Goal: Transaction & Acquisition: Obtain resource

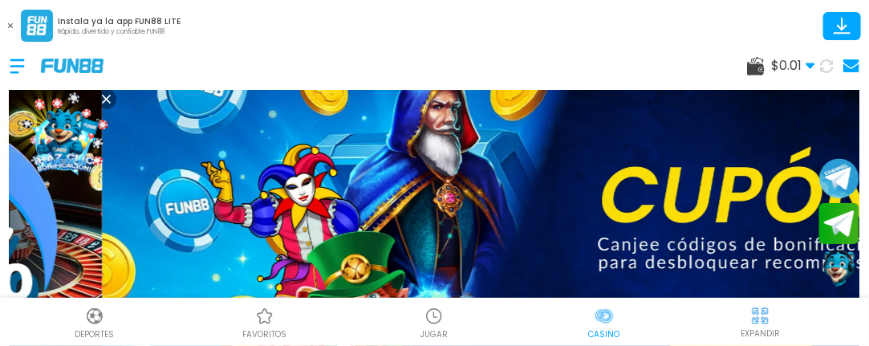
click at [848, 62] on use at bounding box center [851, 65] width 16 height 13
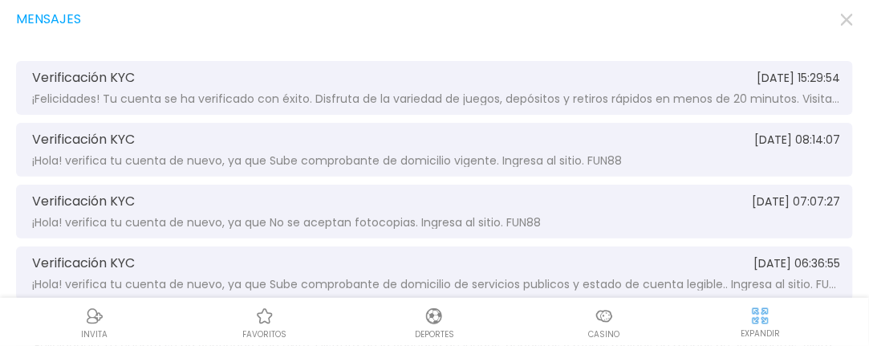
click at [188, 91] on div "Verificación KYC [DATE] 15:29:54 ¡Felicidades! Tu cuenta se ha verificado con é…" at bounding box center [434, 88] width 837 height 54
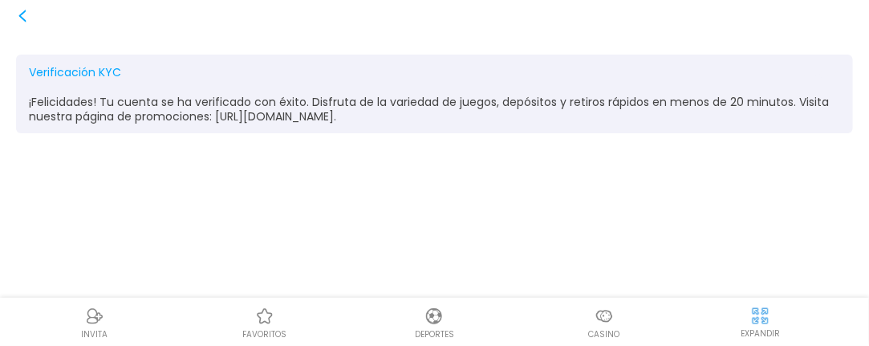
click at [21, 20] on icon at bounding box center [22, 16] width 13 height 13
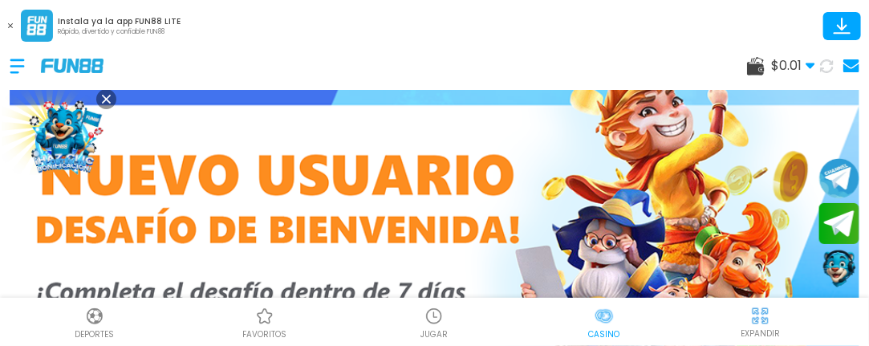
click at [6, 70] on div "$ 0.01 Dinero Real $ 0.01 Depósito Retiro" at bounding box center [434, 66] width 869 height 48
click at [16, 67] on div at bounding box center [25, 66] width 31 height 47
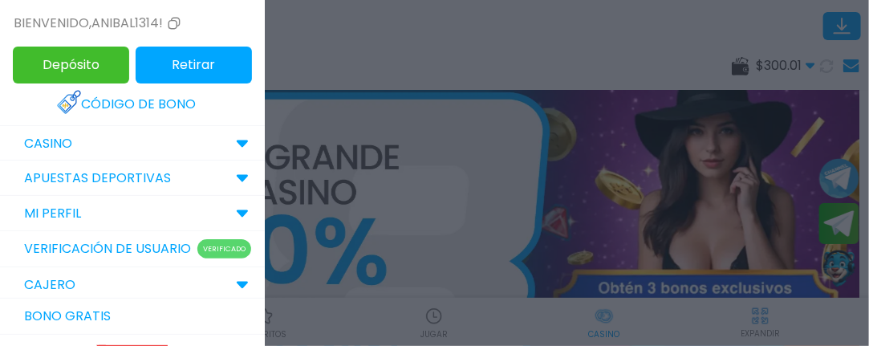
click at [209, 255] on p "Verificado" at bounding box center [224, 248] width 54 height 19
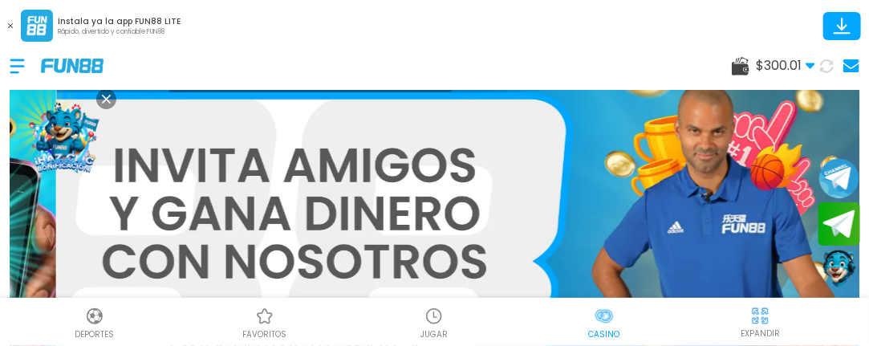
click at [841, 229] on button "Join telegram" at bounding box center [839, 222] width 43 height 43
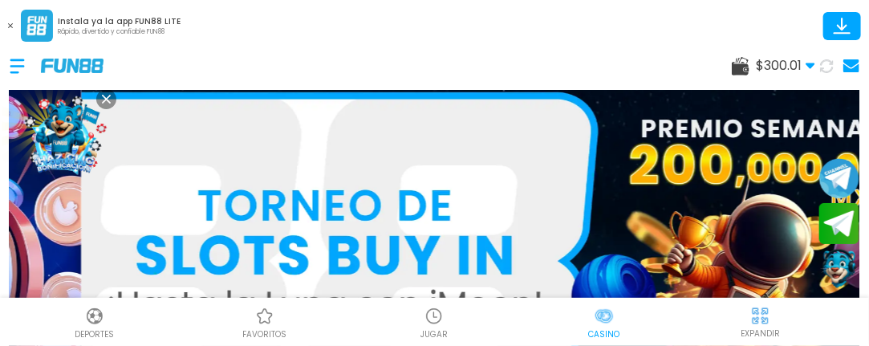
click at [841, 268] on button "Contact customer service" at bounding box center [839, 268] width 43 height 43
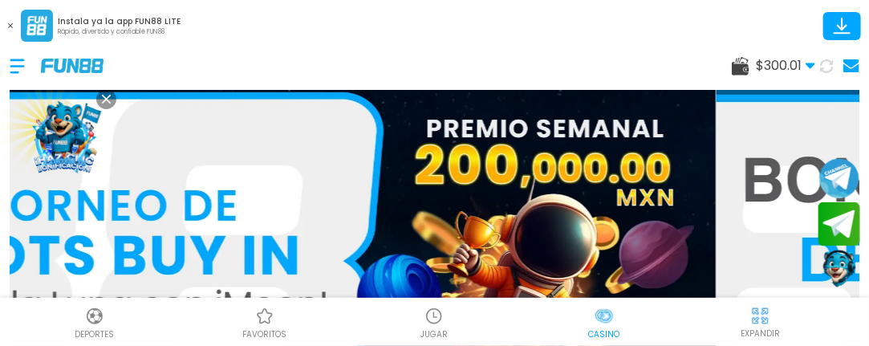
click at [833, 227] on button "Join telegram" at bounding box center [839, 222] width 43 height 43
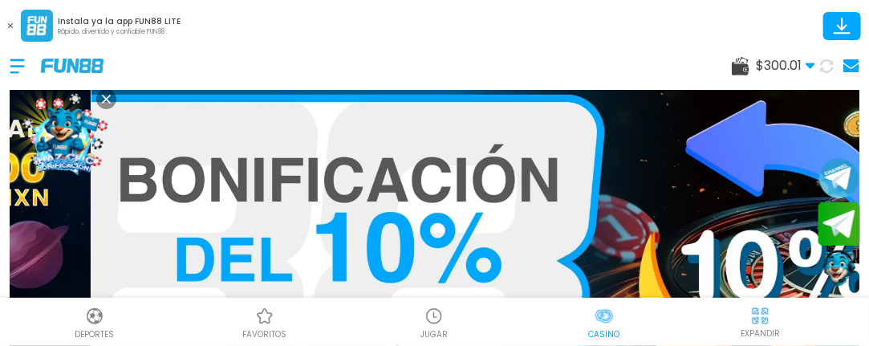
click at [833, 227] on button "Join telegram" at bounding box center [839, 222] width 43 height 43
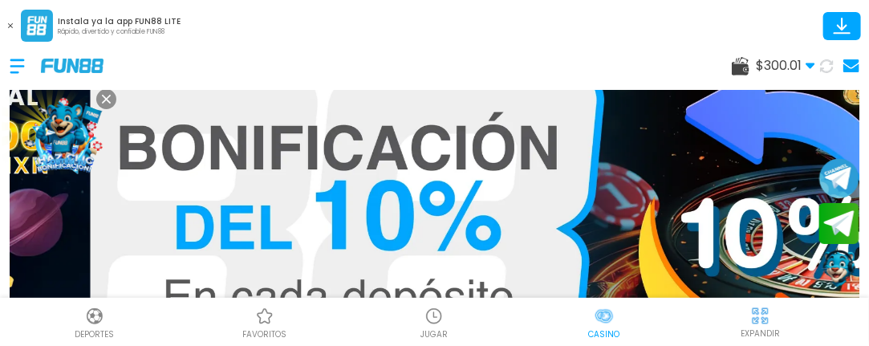
scroll to position [48, 0]
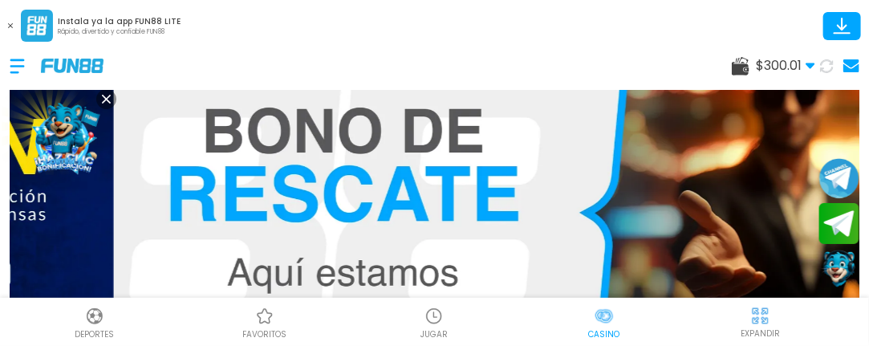
click at [10, 24] on icon at bounding box center [10, 25] width 5 height 5
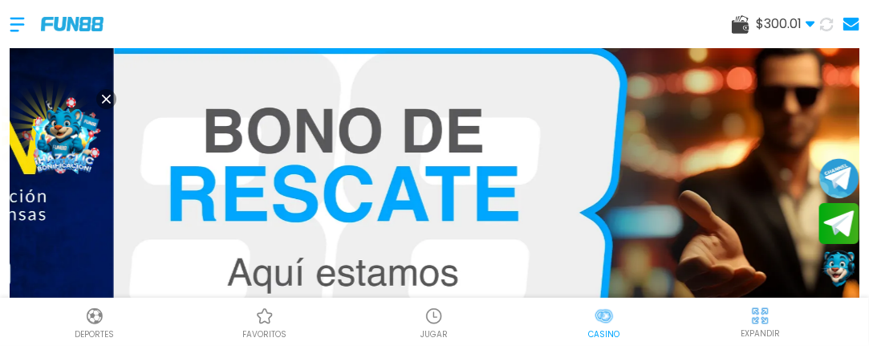
click at [10, 24] on div at bounding box center [25, 24] width 31 height 47
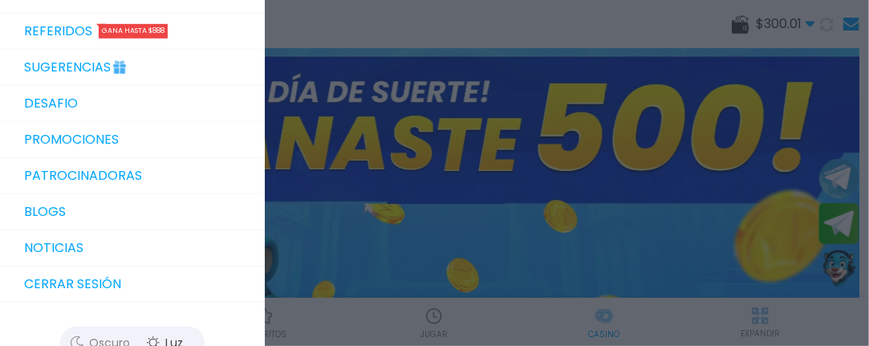
scroll to position [289, 0]
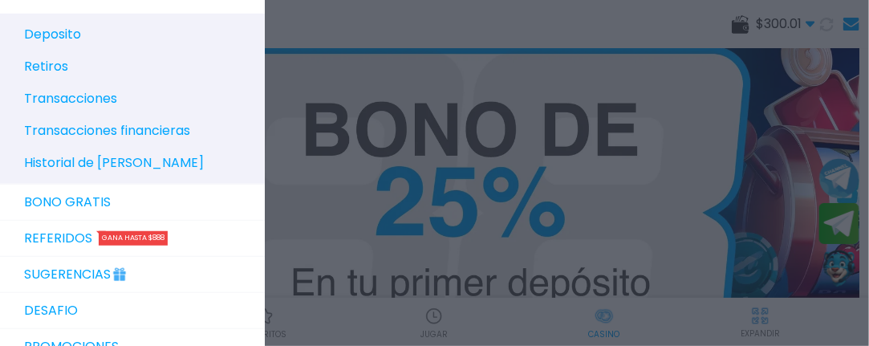
click at [47, 76] on p "Retiros" at bounding box center [46, 66] width 44 height 19
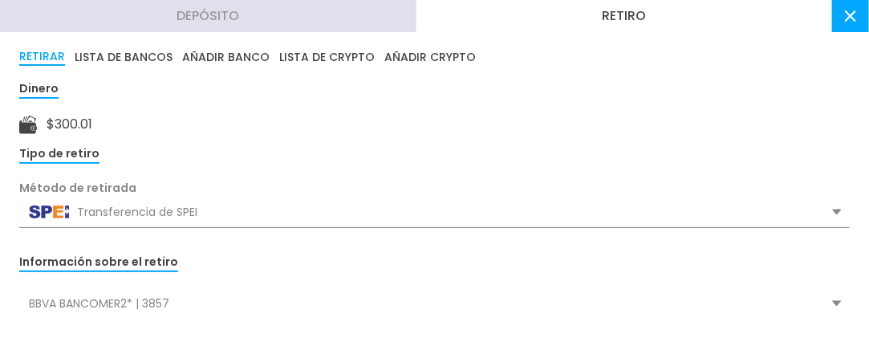
click at [63, 156] on div "Tipo de retiro" at bounding box center [59, 154] width 80 height 18
click at [45, 120] on div "$ 300.01" at bounding box center [434, 124] width 830 height 19
click at [94, 293] on div "BBVA BANCOMER2* | 3857" at bounding box center [434, 303] width 830 height 30
click at [92, 307] on div "BBVA BANCOMER2* | 3857" at bounding box center [434, 303] width 830 height 30
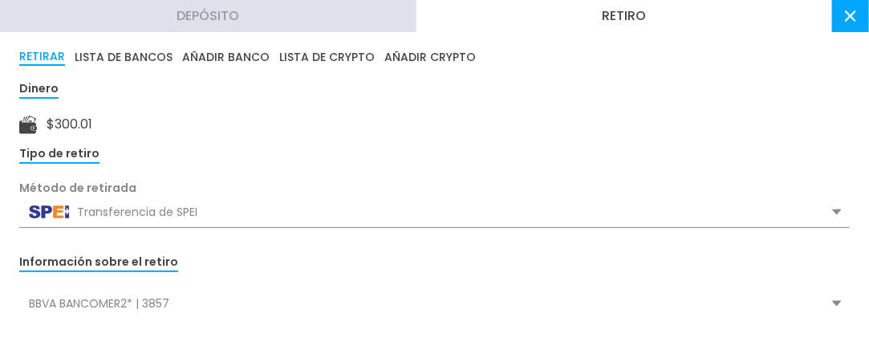
click at [90, 302] on div "BBVA BANCOMER2* | 3857" at bounding box center [434, 303] width 830 height 30
click at [832, 301] on use at bounding box center [837, 304] width 10 height 6
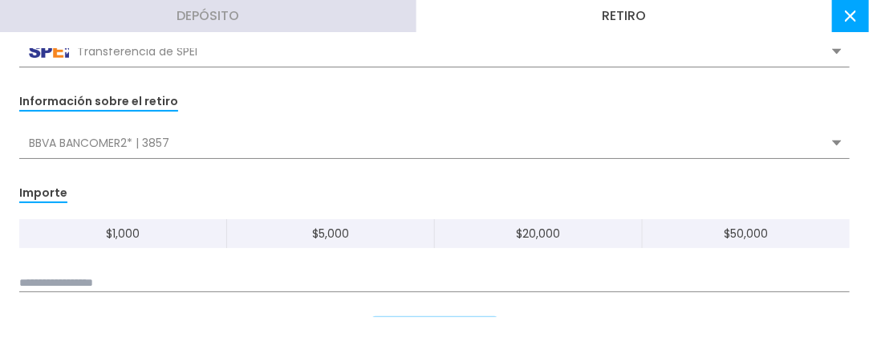
scroll to position [193, 0]
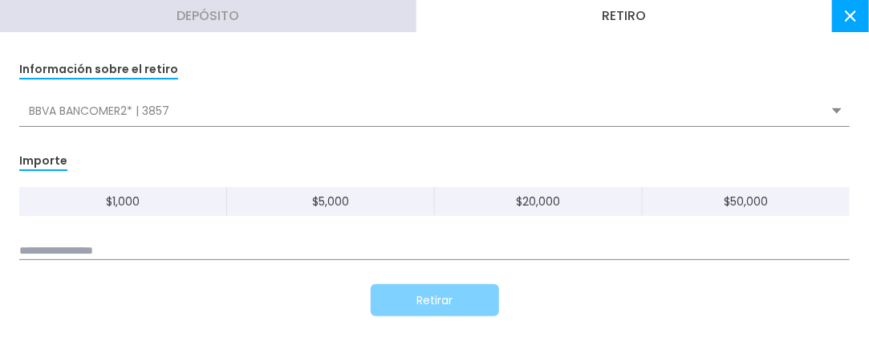
click at [59, 237] on div "$ 1,000 $ 5,000 $ 20,000 $ 50,000" at bounding box center [434, 223] width 830 height 73
click at [48, 252] on input at bounding box center [434, 251] width 830 height 18
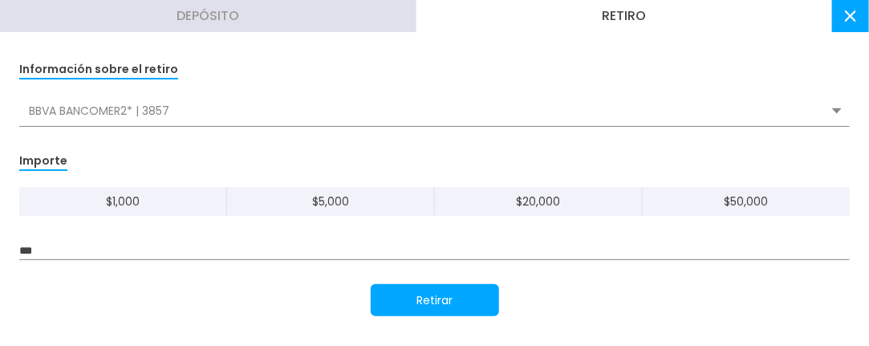
click at [392, 298] on button "Retirar" at bounding box center [435, 300] width 128 height 32
click at [832, 108] on use at bounding box center [837, 111] width 10 height 6
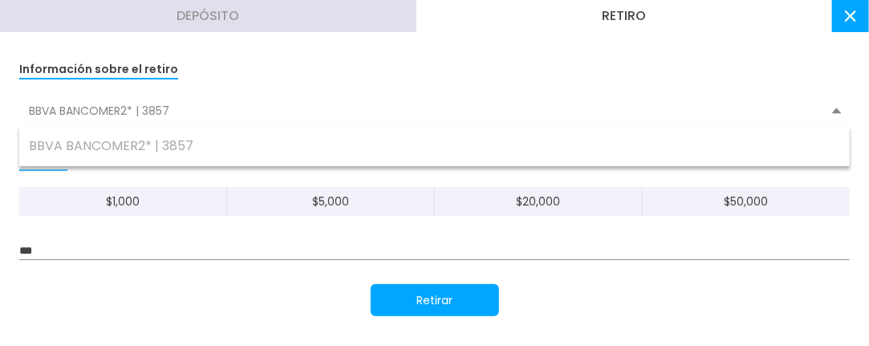
click at [832, 108] on icon at bounding box center [837, 110] width 10 height 6
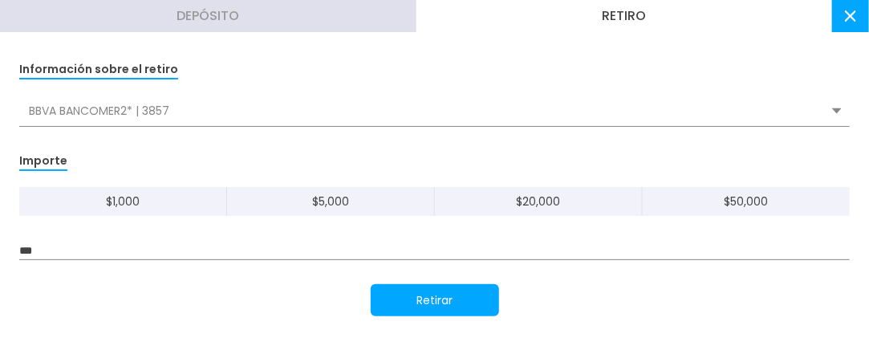
scroll to position [0, 0]
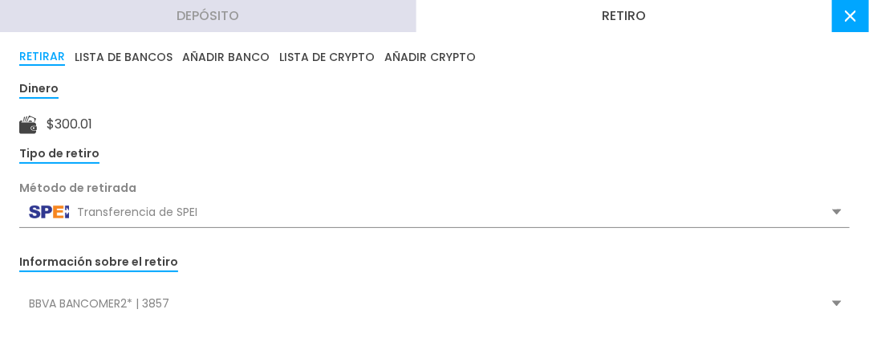
click at [47, 160] on div "Tipo de retiro" at bounding box center [59, 154] width 80 height 18
click at [6, 95] on div "RETIRAR LISTA DE BANCOS AÑADIR BANCO LISTA DE CRYPTO AÑADIR CRYPTO Dinero $ 300…" at bounding box center [434, 182] width 869 height 269
click at [50, 208] on img at bounding box center [49, 211] width 40 height 13
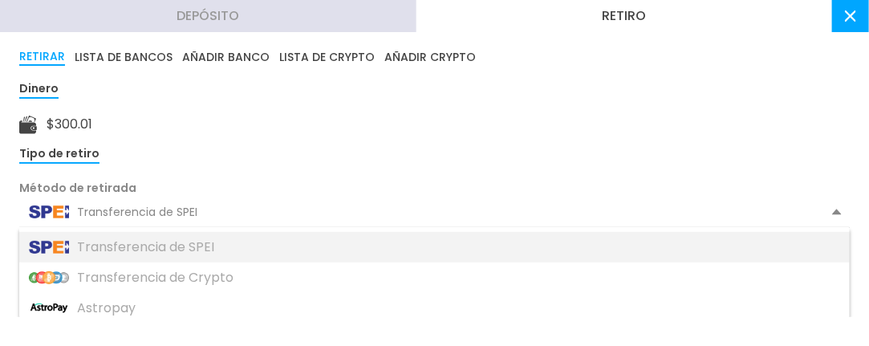
click at [55, 238] on div "Transferencia de SPEI" at bounding box center [434, 247] width 830 height 30
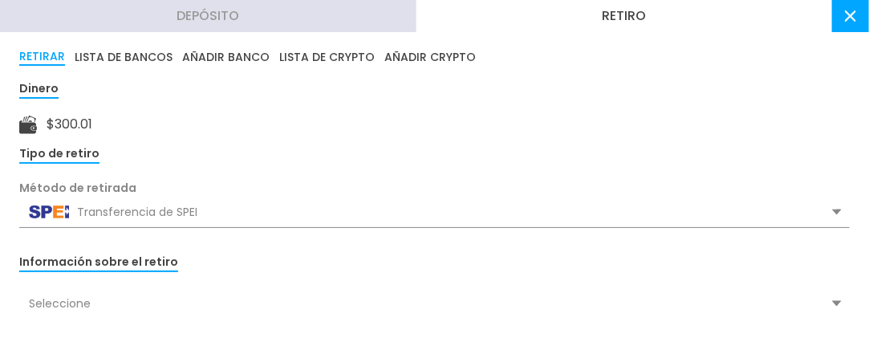
click at [832, 304] on use at bounding box center [837, 304] width 10 height 6
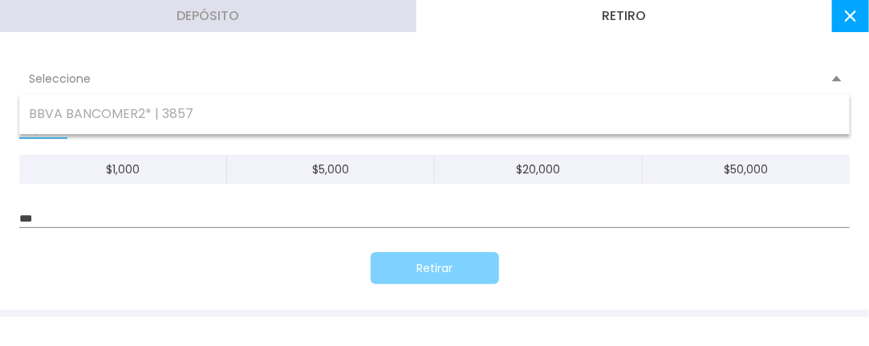
scroll to position [245, 0]
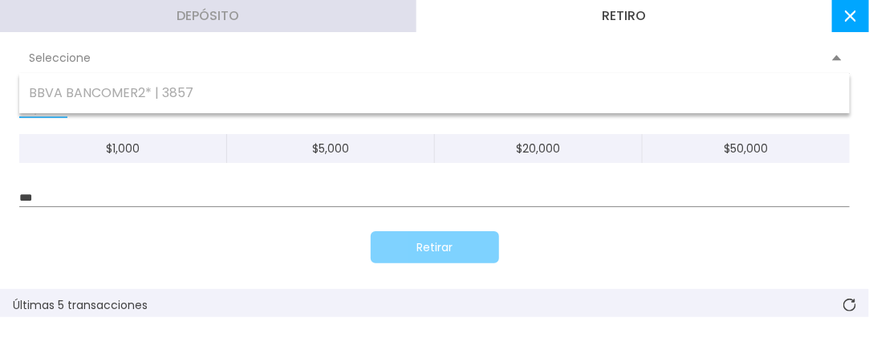
click at [843, 298] on icon at bounding box center [849, 304] width 13 height 13
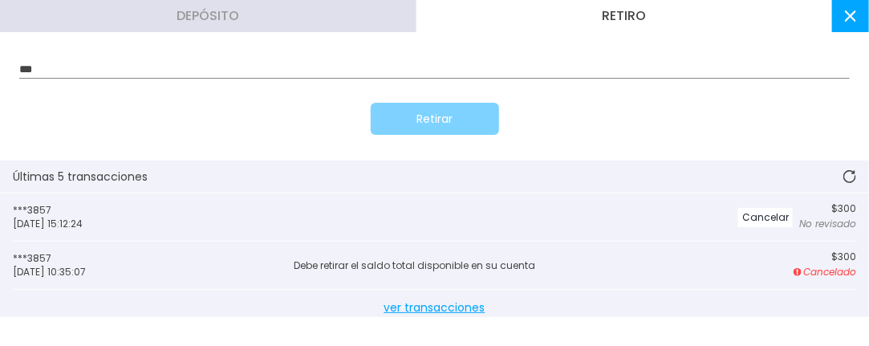
scroll to position [406, 0]
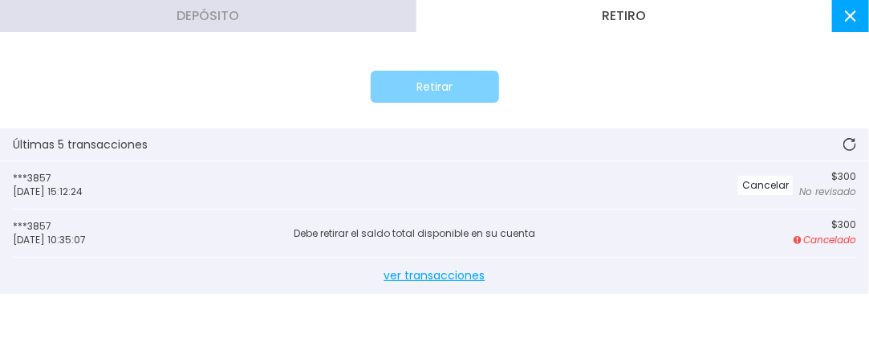
click at [809, 241] on p "Cancelado" at bounding box center [824, 240] width 63 height 14
click at [793, 226] on p "$ 300" at bounding box center [824, 224] width 63 height 11
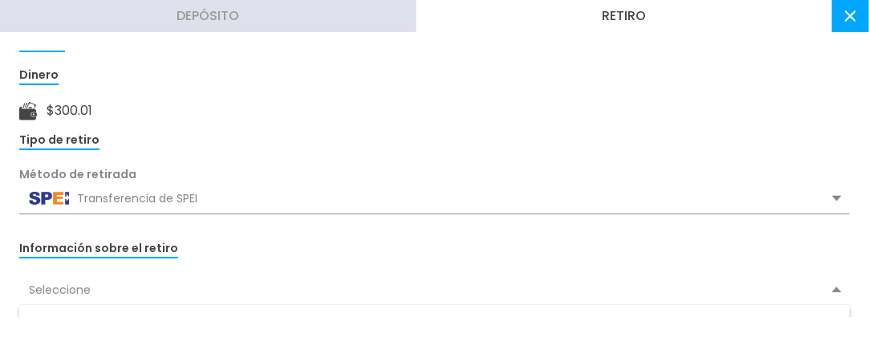
scroll to position [0, 0]
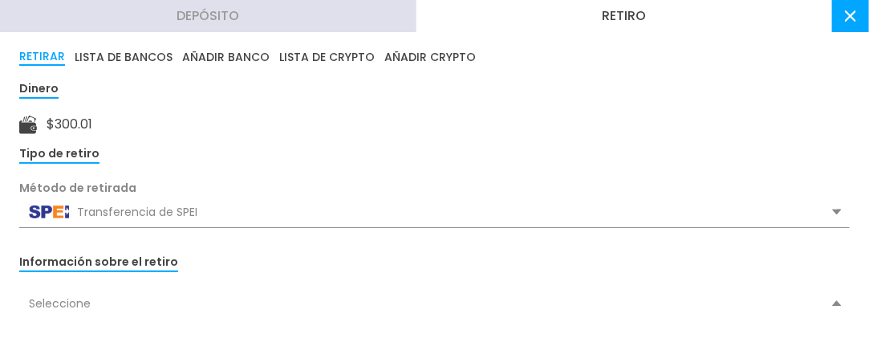
click at [104, 213] on div "Transferencia de SPEI" at bounding box center [434, 212] width 830 height 30
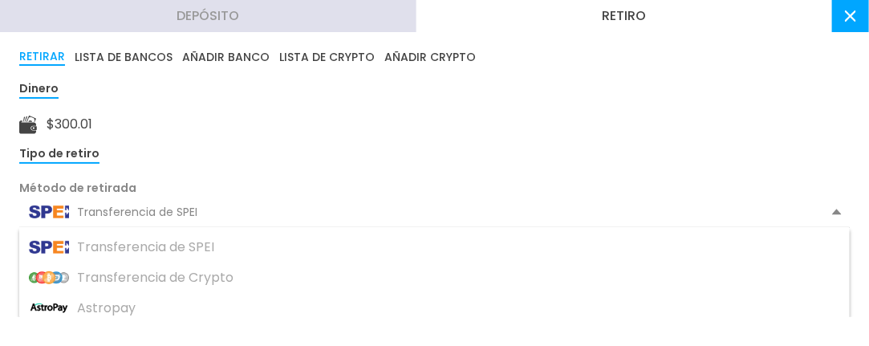
click at [103, 212] on div "Transferencia de SPEI" at bounding box center [434, 212] width 830 height 30
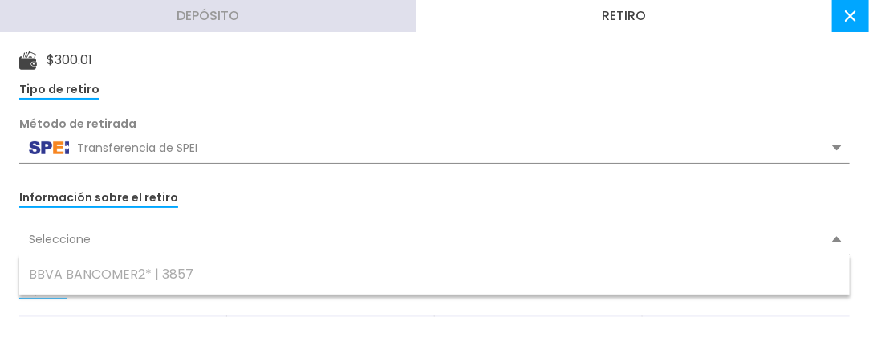
scroll to position [96, 0]
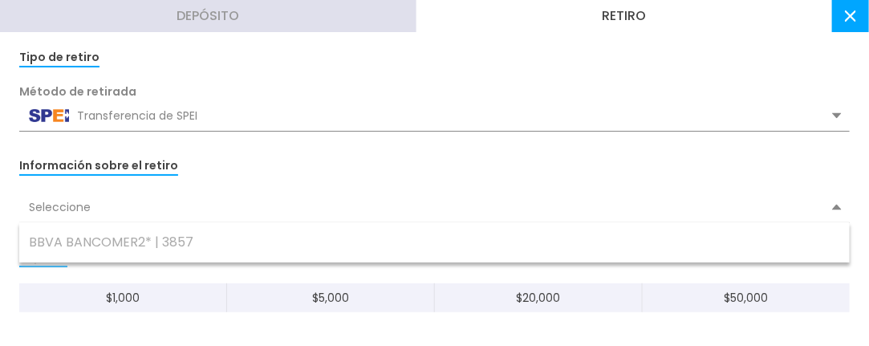
click at [662, 213] on div "Seleccione" at bounding box center [434, 207] width 830 height 30
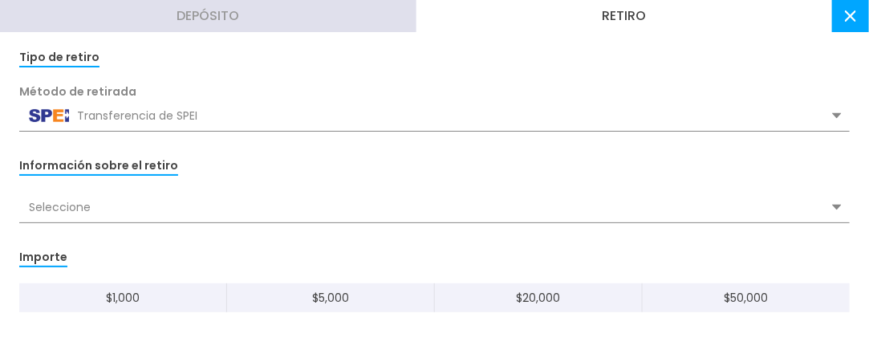
click at [832, 208] on icon at bounding box center [837, 207] width 10 height 6
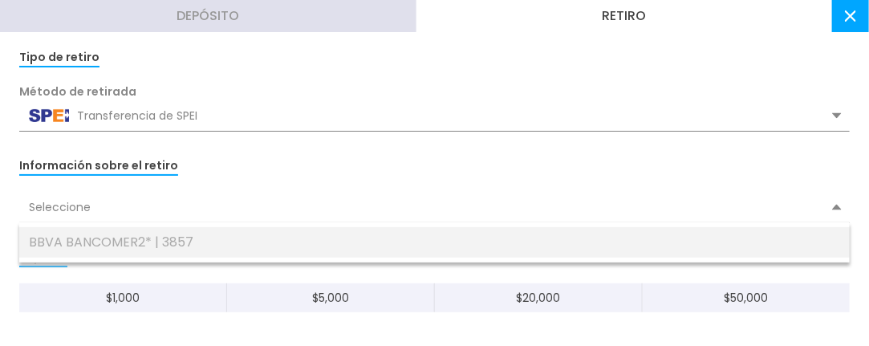
click at [748, 229] on div "BBVA BANCOMER2* | 3857" at bounding box center [434, 242] width 830 height 30
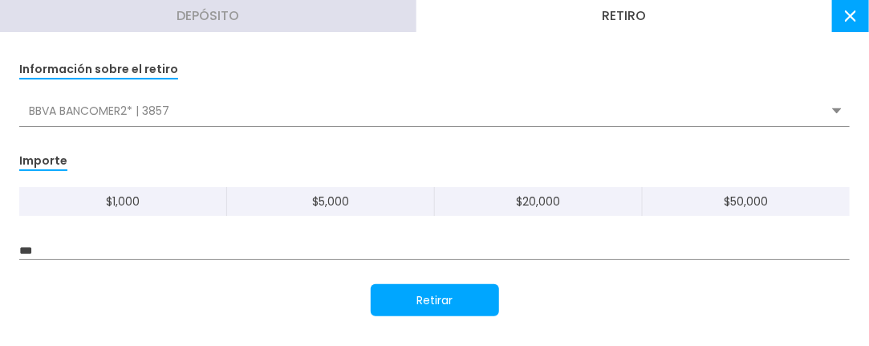
scroll to position [225, 0]
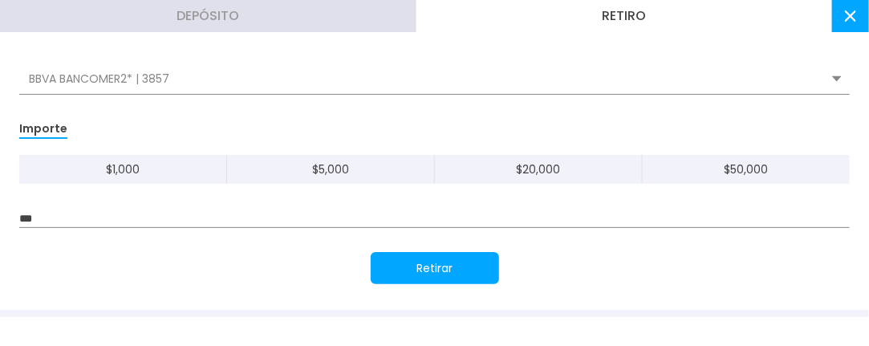
click at [138, 211] on input "***" at bounding box center [434, 219] width 830 height 18
type input "***"
click at [432, 274] on button "Retirar" at bounding box center [435, 268] width 128 height 32
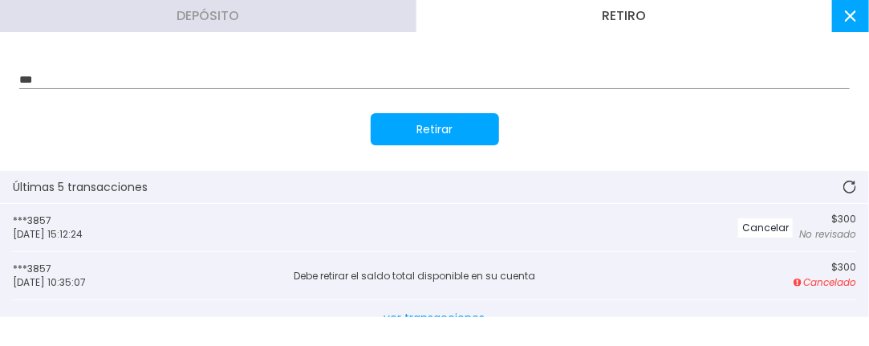
scroll to position [418, 0]
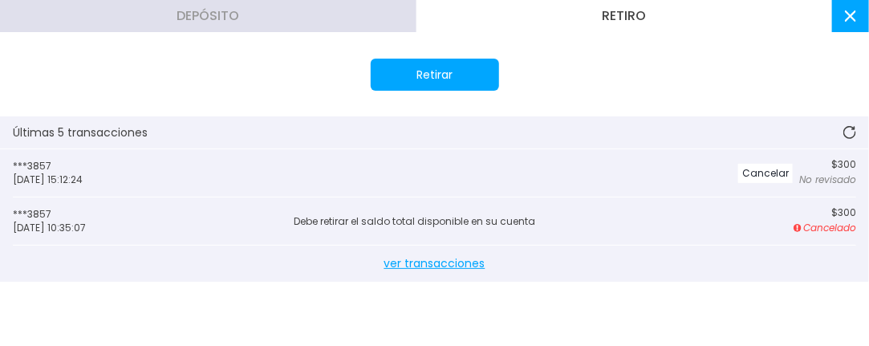
click at [833, 163] on p "$ 300" at bounding box center [827, 164] width 57 height 11
click at [829, 177] on p "No revisado" at bounding box center [827, 179] width 57 height 14
click at [845, 128] on button at bounding box center [849, 132] width 39 height 32
click at [843, 130] on icon at bounding box center [849, 132] width 13 height 13
